Goal: Check status: Check status

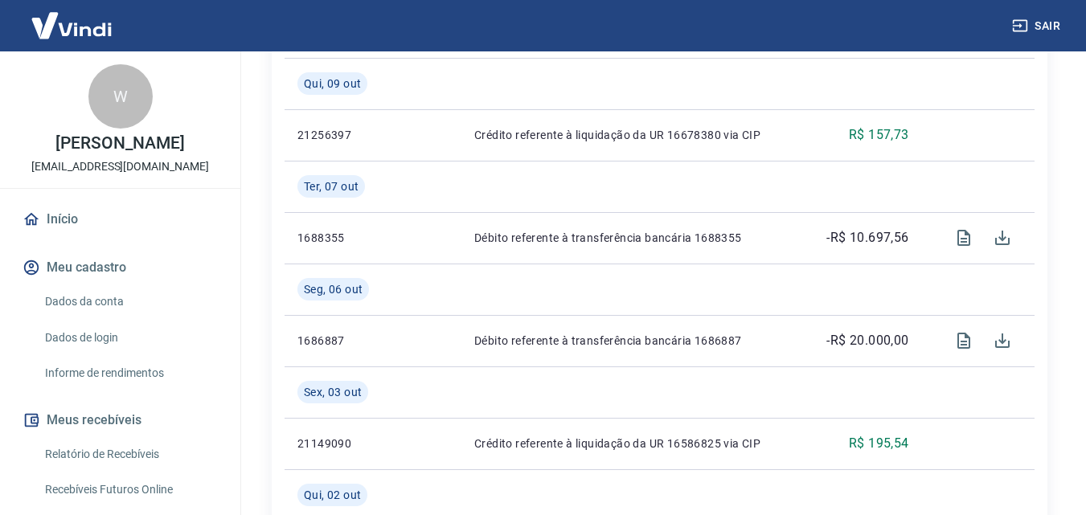
scroll to position [483, 0]
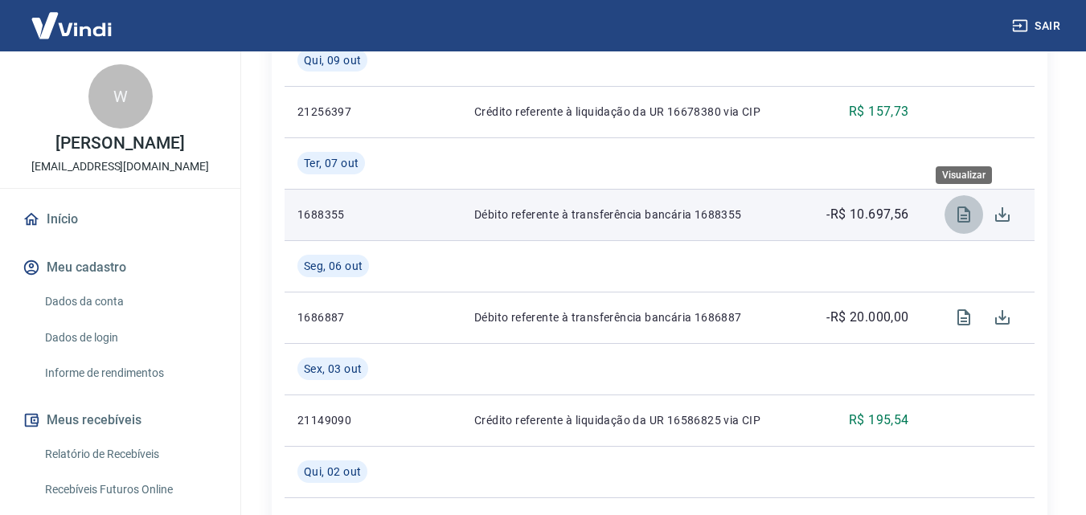
click at [961, 210] on icon "Visualizar" at bounding box center [964, 214] width 19 height 19
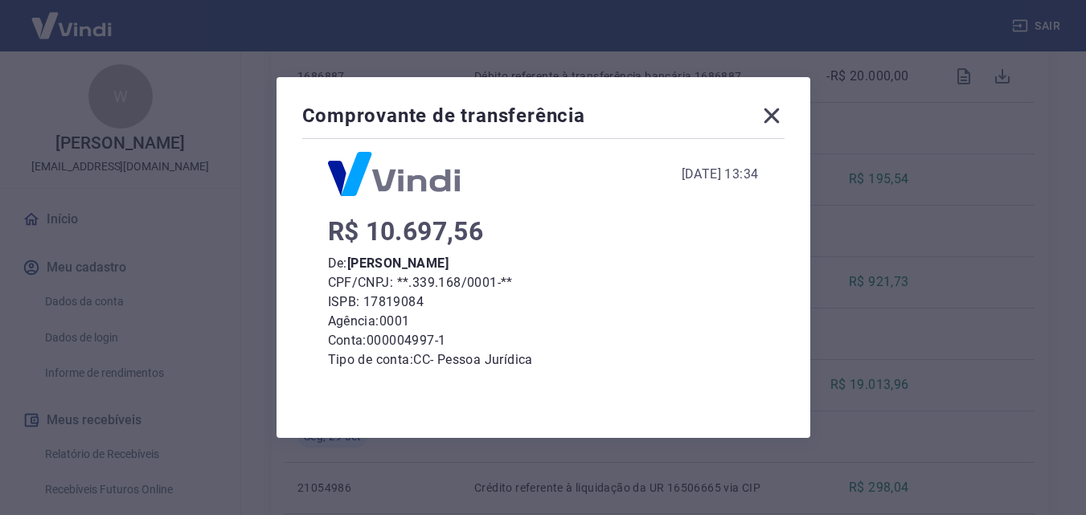
scroll to position [0, 0]
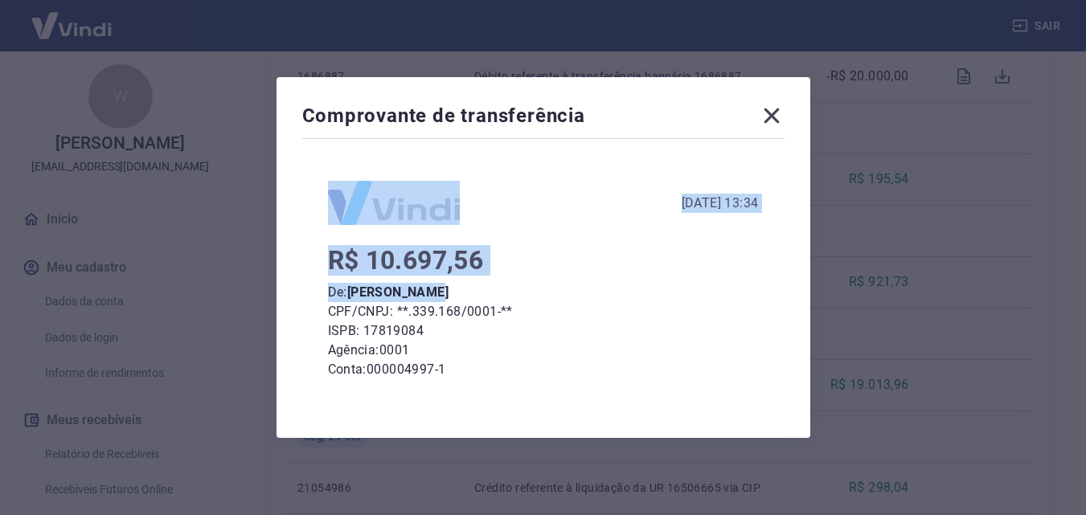
drag, startPoint x: 360, startPoint y: 138, endPoint x: 433, endPoint y: 277, distance: 157.2
click at [433, 277] on div "Comprovante de transferência 07 de Outubro de 2025, 13:34 R$ 10.697,56 De: Wald…" at bounding box center [544, 257] width 534 height 361
click at [418, 237] on div "07 de Outubro de 2025, 13:34 R$ 10.697,56 De: Waldibio Ferraz CPF/CNPJ: **.339.…" at bounding box center [543, 370] width 431 height 379
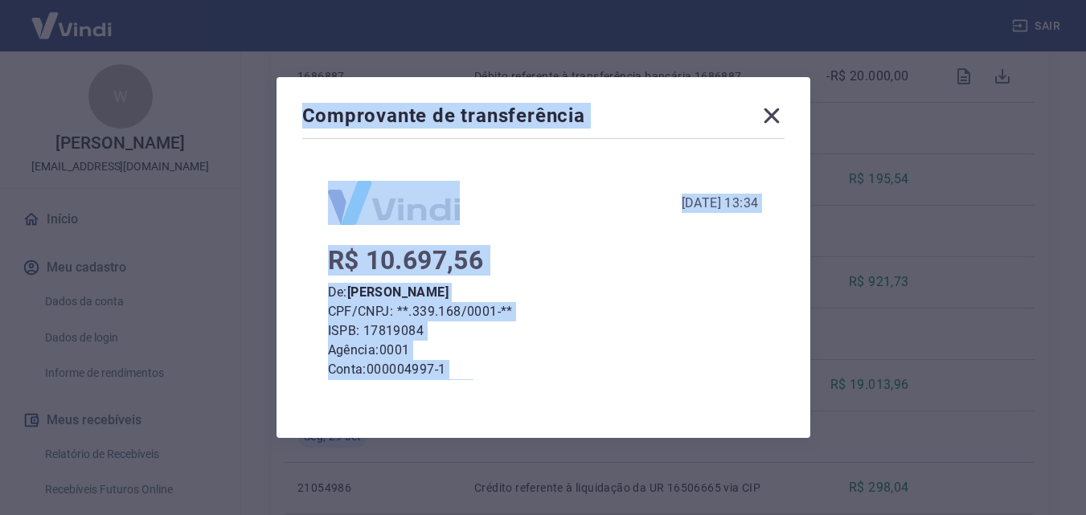
drag, startPoint x: 308, startPoint y: 110, endPoint x: 487, endPoint y: 384, distance: 326.5
click at [487, 384] on div "Comprovante de transferência 07 de Outubro de 2025, 13:34 R$ 10.697,56 De: Wald…" at bounding box center [544, 257] width 534 height 361
copy div "Comprovante de transferência 07 de Outubro de 2025, 13:34 R$ 10.697,56 De: Wald…"
click at [623, 277] on div "R$ 10.697,56 De: Waldibio Ferraz CPF/CNPJ: **.339.168/0001-** ISPB: 17819084 Ag…" at bounding box center [543, 405] width 431 height 309
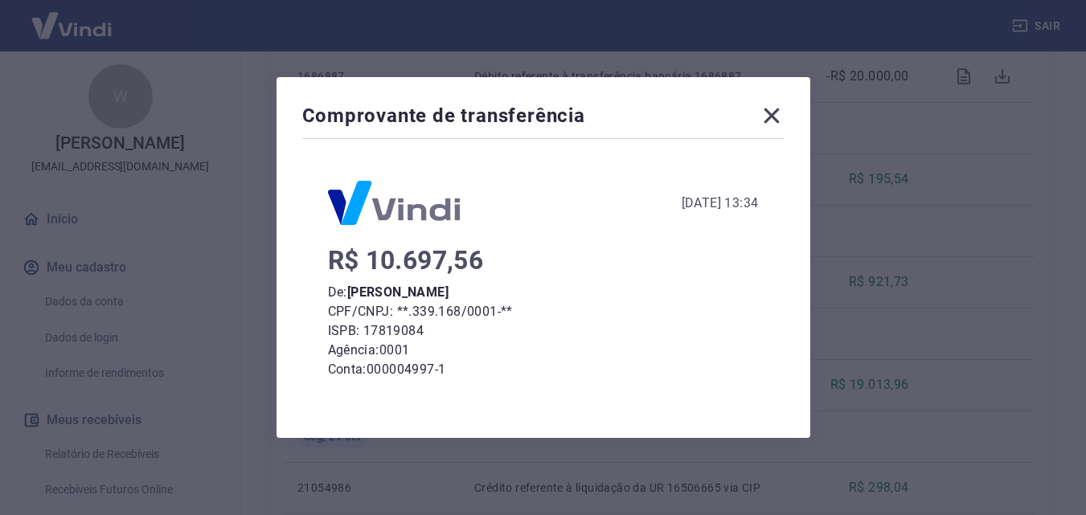
click at [775, 114] on icon at bounding box center [771, 116] width 15 height 15
